Goal: Information Seeking & Learning: Find specific fact

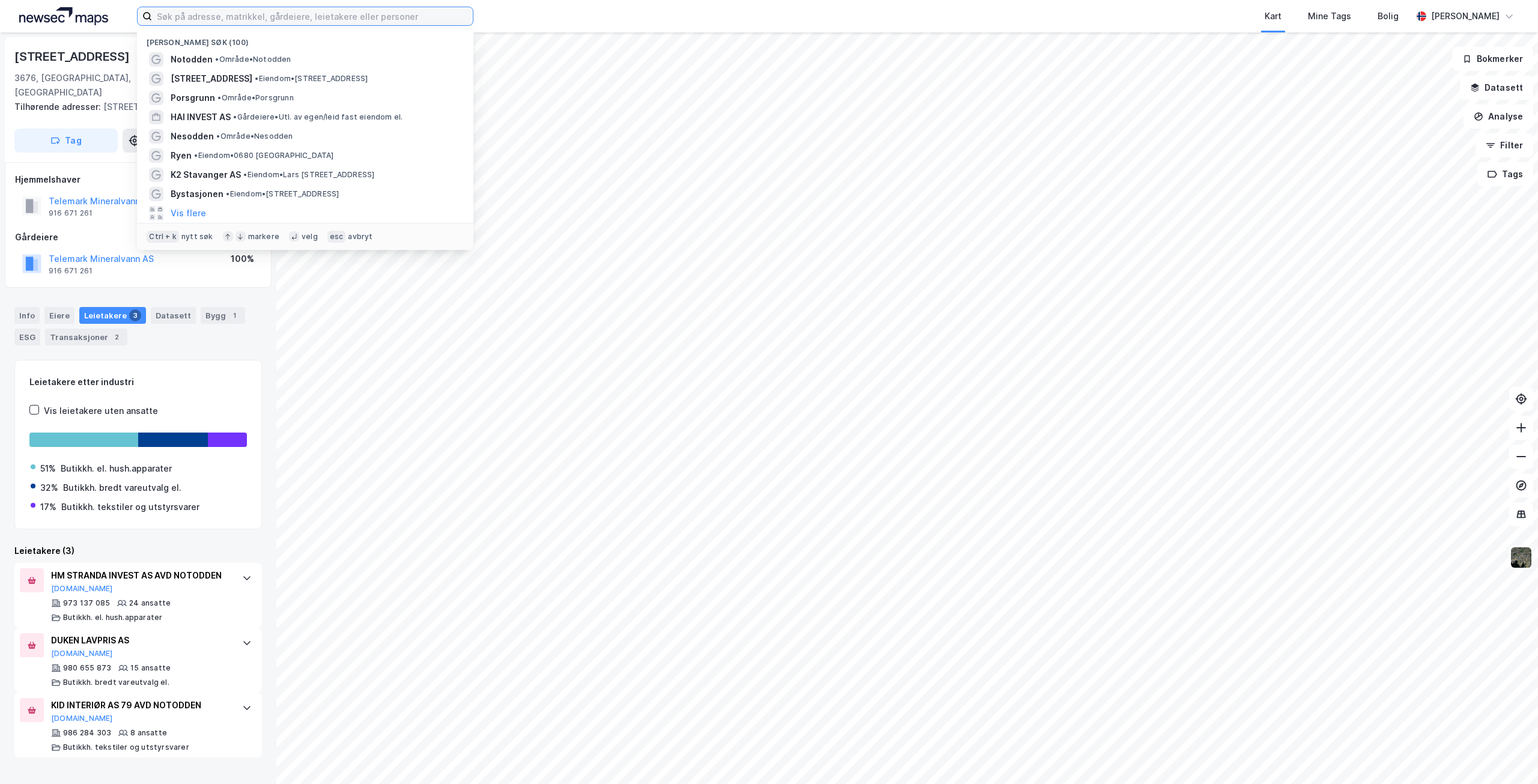
click at [226, 13] on input at bounding box center [312, 17] width 321 height 18
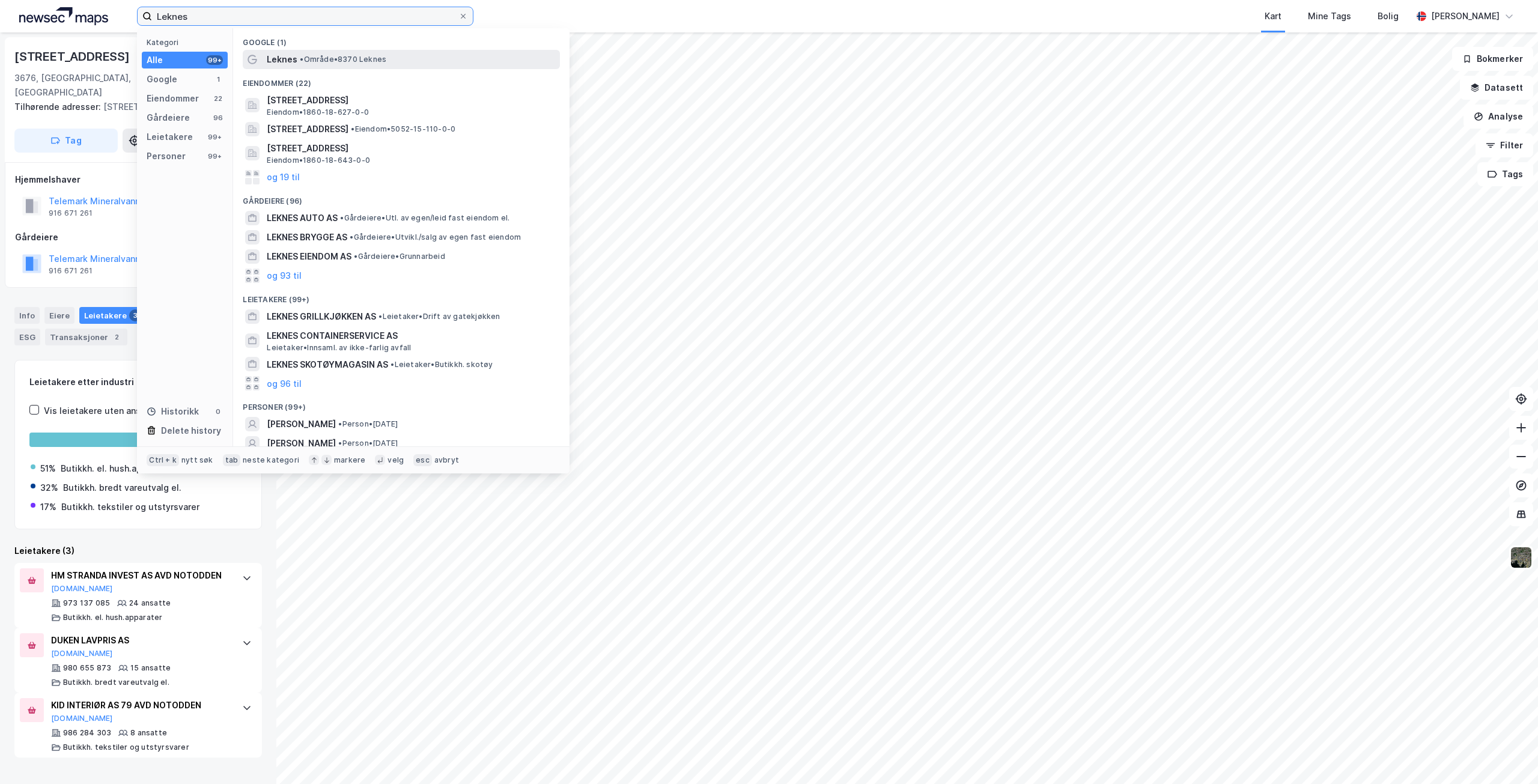
type input "Leknes"
click at [293, 56] on span "Leknes" at bounding box center [282, 59] width 31 height 14
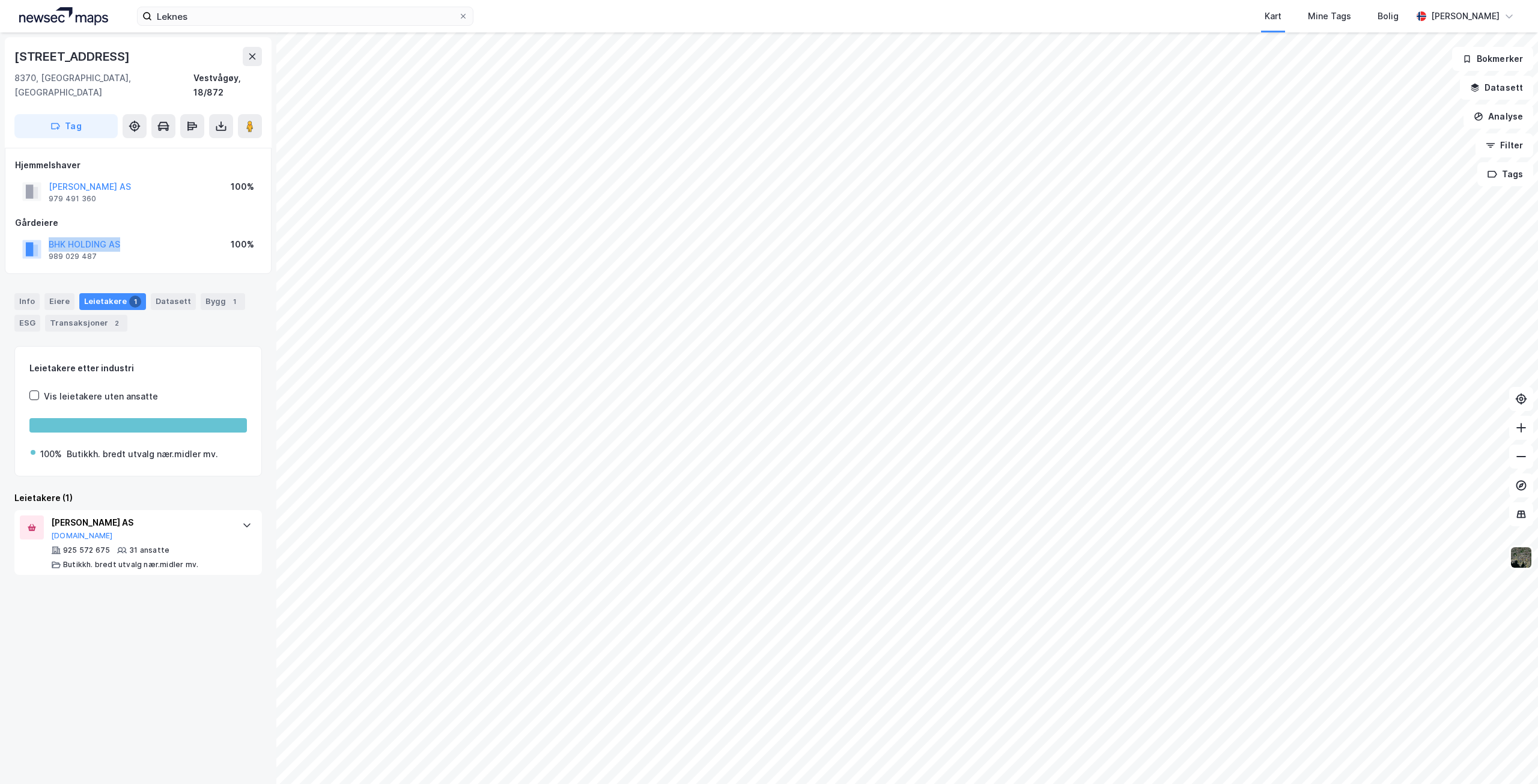
drag, startPoint x: 47, startPoint y: 228, endPoint x: 122, endPoint y: 230, distance: 75.0
click at [122, 235] on div "BHK HOLDING AS 989 029 487 100%" at bounding box center [138, 249] width 246 height 29
copy button "BHK HOLDING AS"
drag, startPoint x: 46, startPoint y: 228, endPoint x: 127, endPoint y: 234, distance: 81.2
click at [127, 235] on div "AREAL LEKNES AS 978 704 220 100%" at bounding box center [138, 249] width 246 height 29
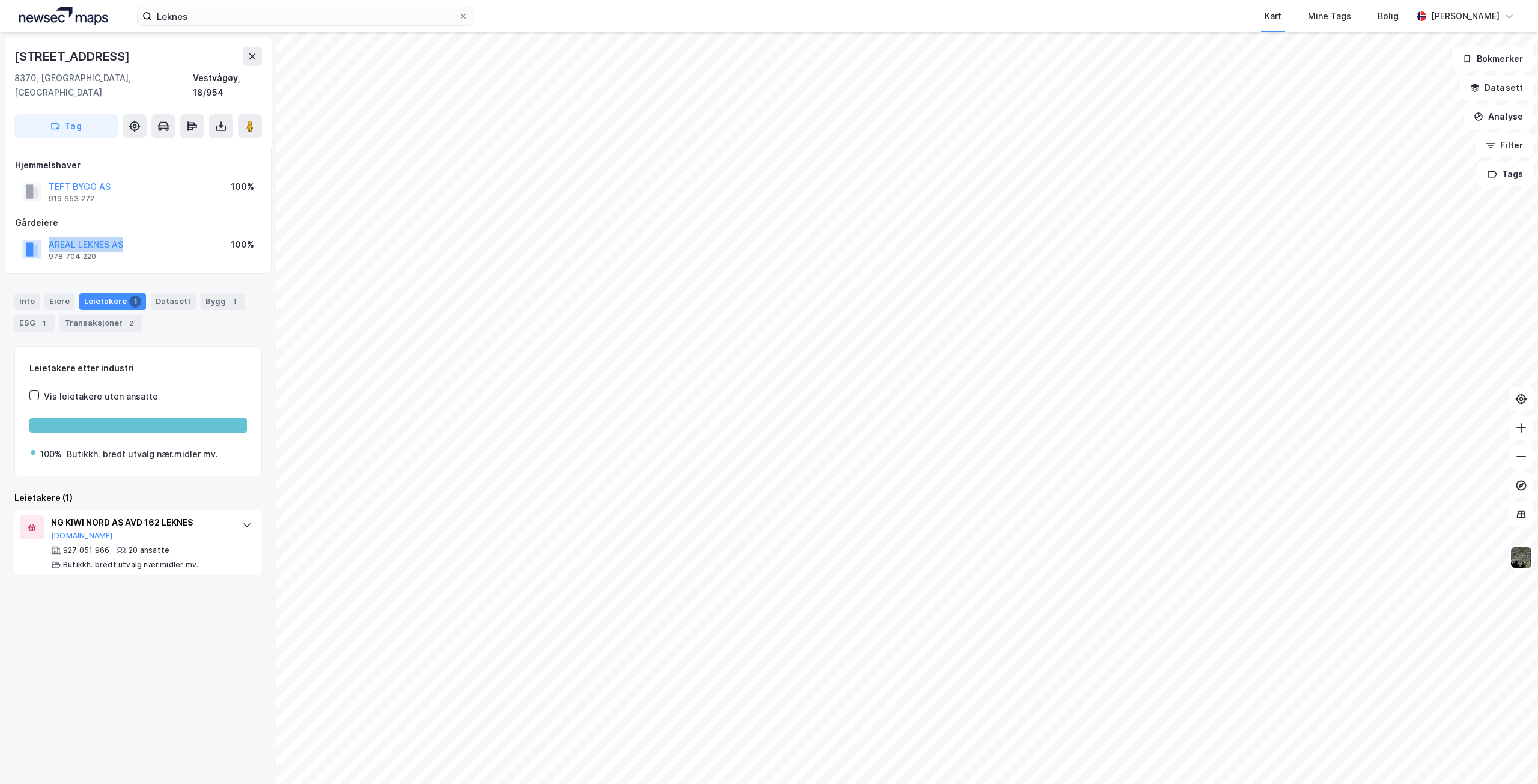
copy button "AREAL LEKNES AS"
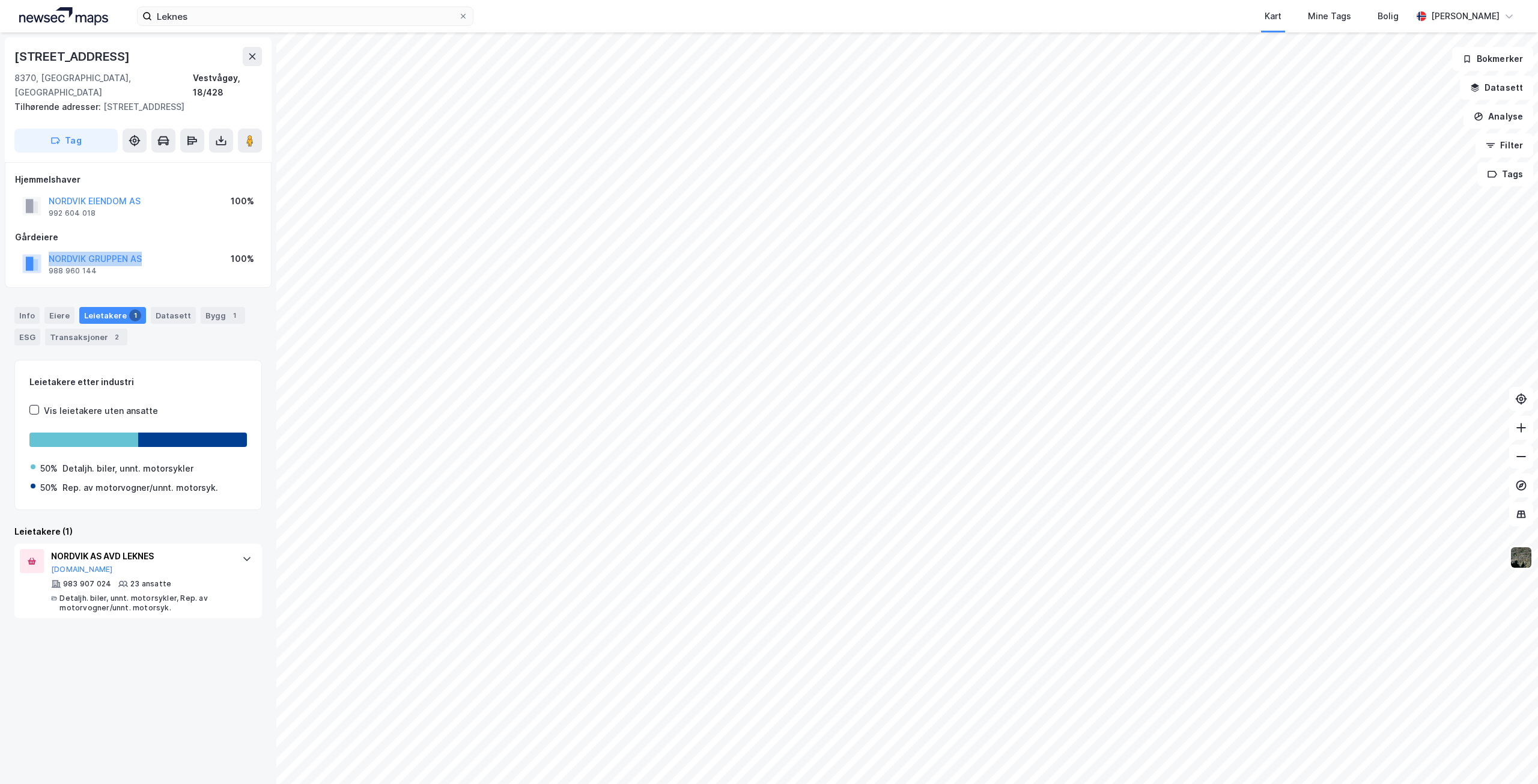
drag, startPoint x: 46, startPoint y: 242, endPoint x: 142, endPoint y: 243, distance: 96.0
click at [142, 249] on div "NORDVIK GRUPPEN AS 988 960 144 100%" at bounding box center [138, 263] width 246 height 29
copy button "NORDVIK GRUPPEN AS"
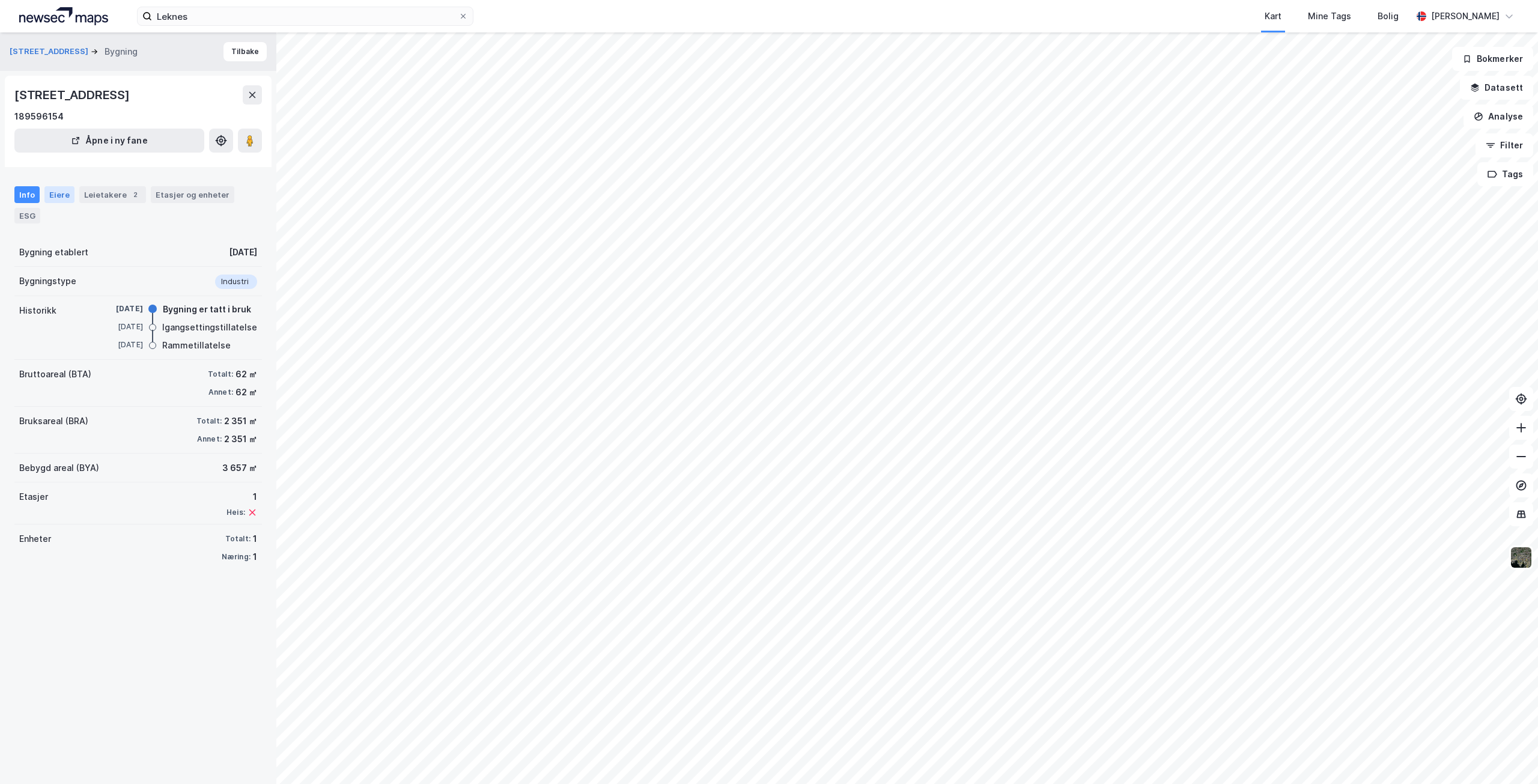
click at [61, 192] on div "Eiere" at bounding box center [60, 194] width 30 height 17
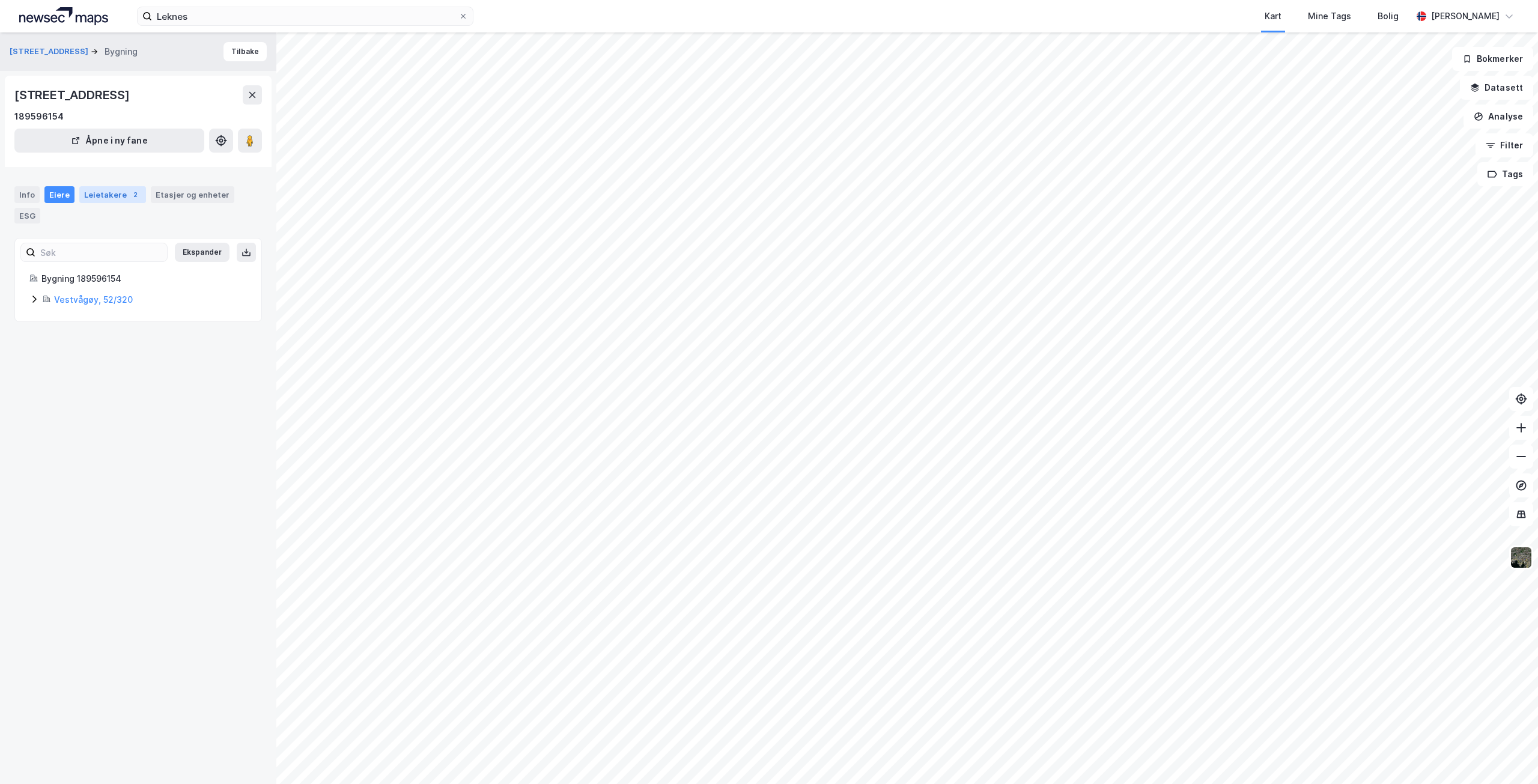
click at [110, 189] on div "Leietakere 2" at bounding box center [112, 194] width 66 height 17
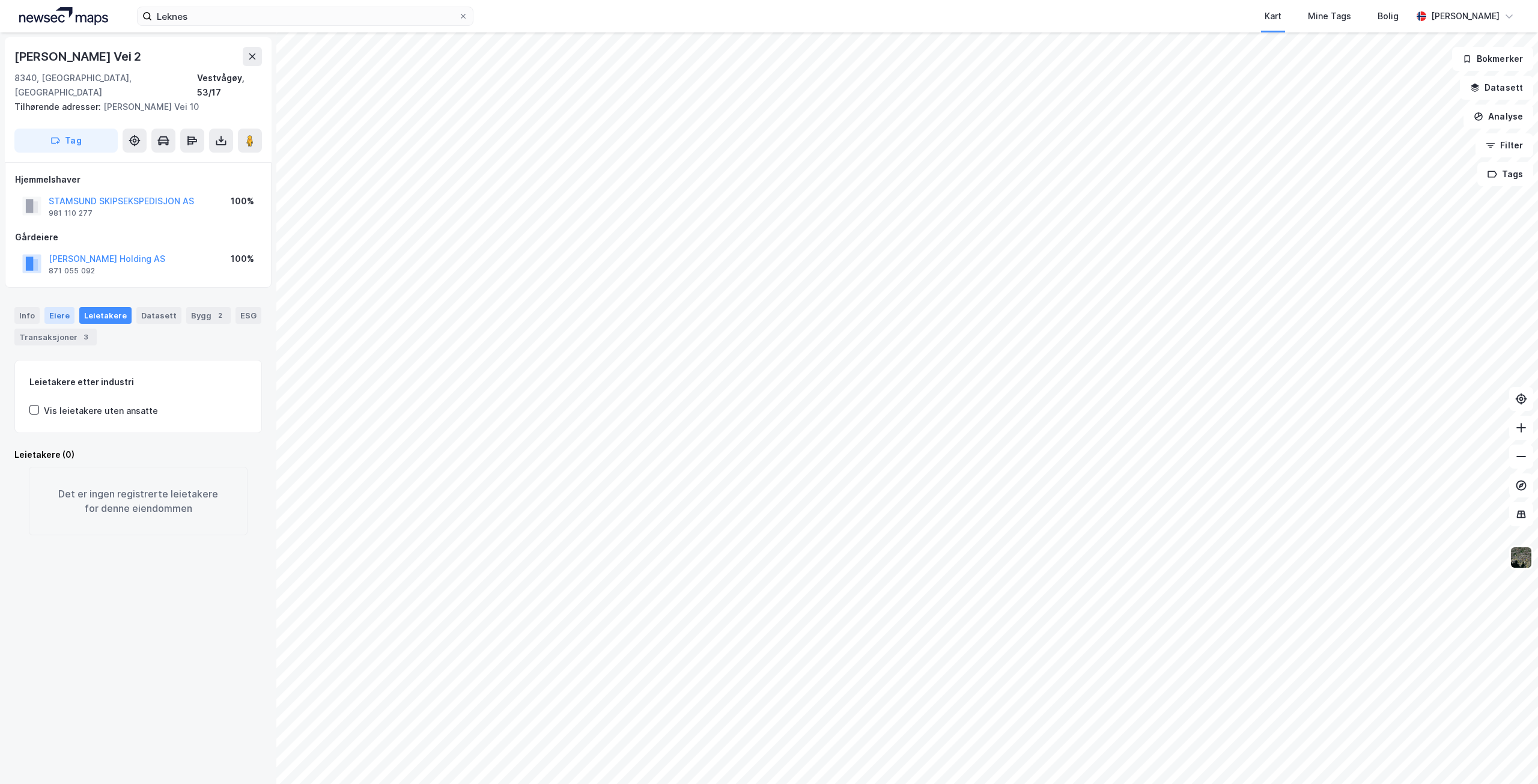
click at [56, 306] on div "Eiere" at bounding box center [60, 315] width 30 height 17
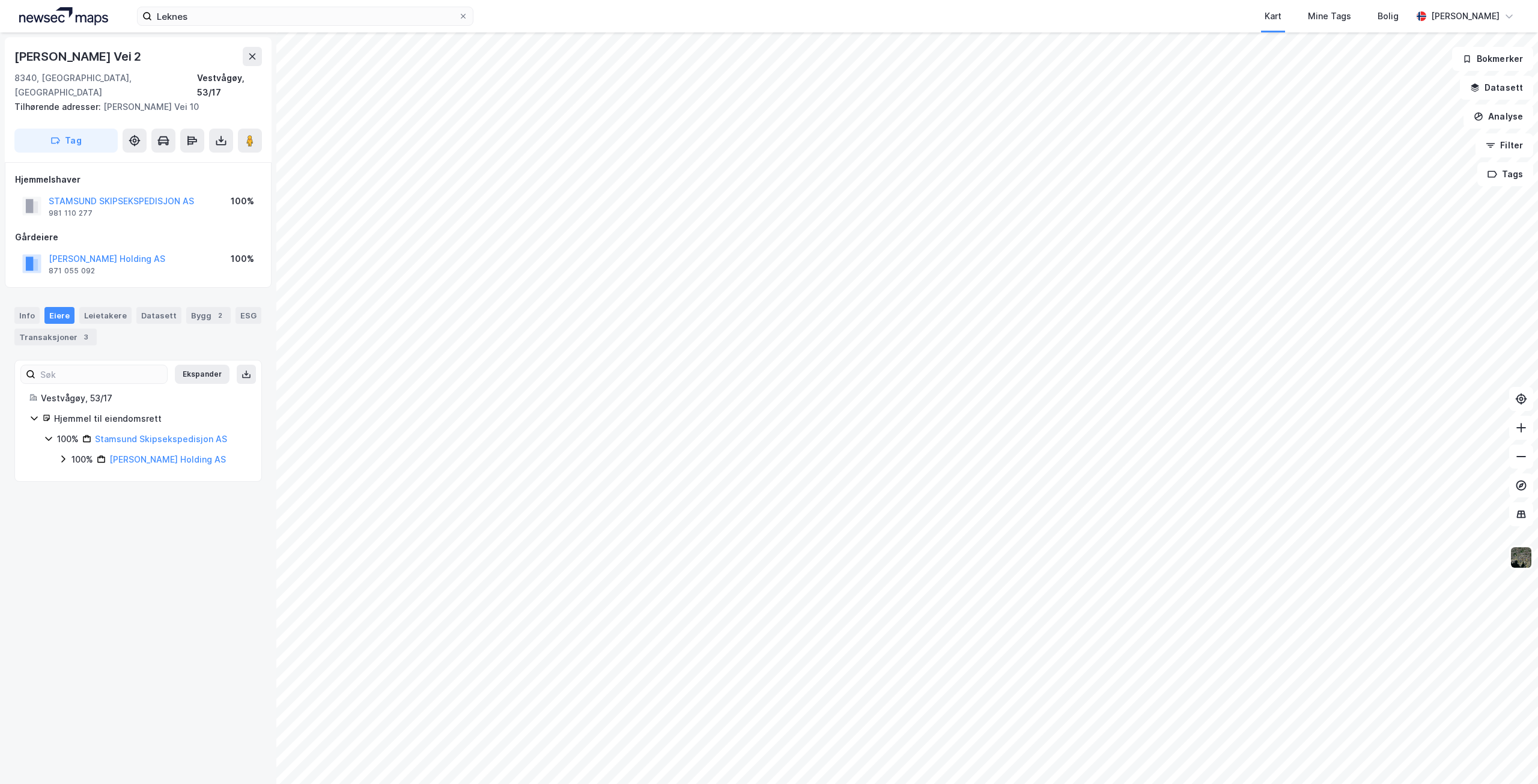
drag, startPoint x: 47, startPoint y: 243, endPoint x: 184, endPoint y: 243, distance: 137.0
click at [184, 249] on div "[PERSON_NAME] Holding AS 871 055 092 100%" at bounding box center [138, 263] width 246 height 29
copy button "[PERSON_NAME] Holding AS"
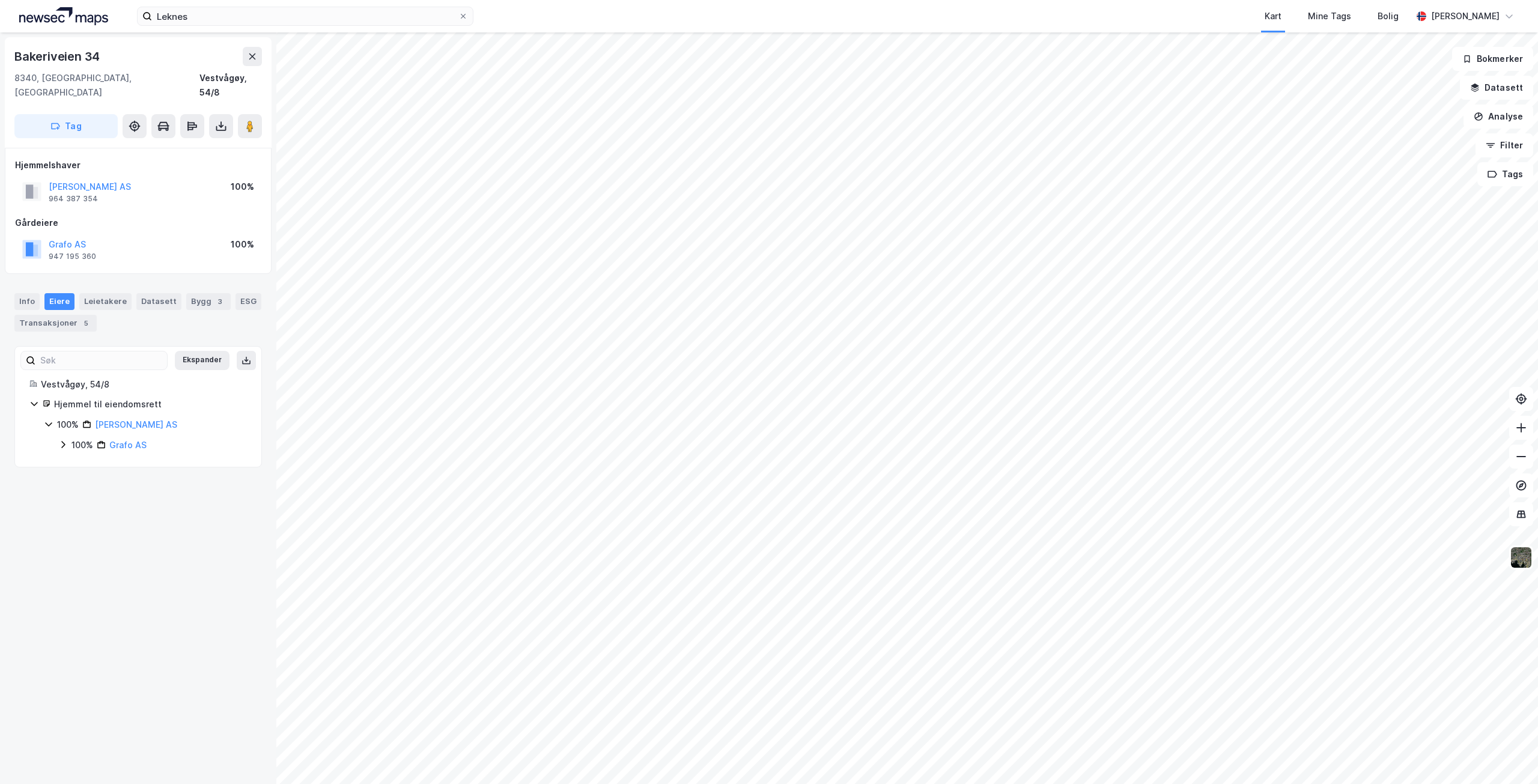
click at [1018, 783] on html "Leknes Kart Mine Tags Bolig [PERSON_NAME] Bakeriveien 34 8340, [GEOGRAPHIC_DATA…" at bounding box center [769, 392] width 1538 height 784
drag, startPoint x: 47, startPoint y: 228, endPoint x: 131, endPoint y: 233, distance: 84.1
click at [131, 235] on div "[PERSON_NAME] AS 966 849 029 100%" at bounding box center [138, 249] width 246 height 29
copy button "[PERSON_NAME] AS"
